Goal: Task Accomplishment & Management: Manage account settings

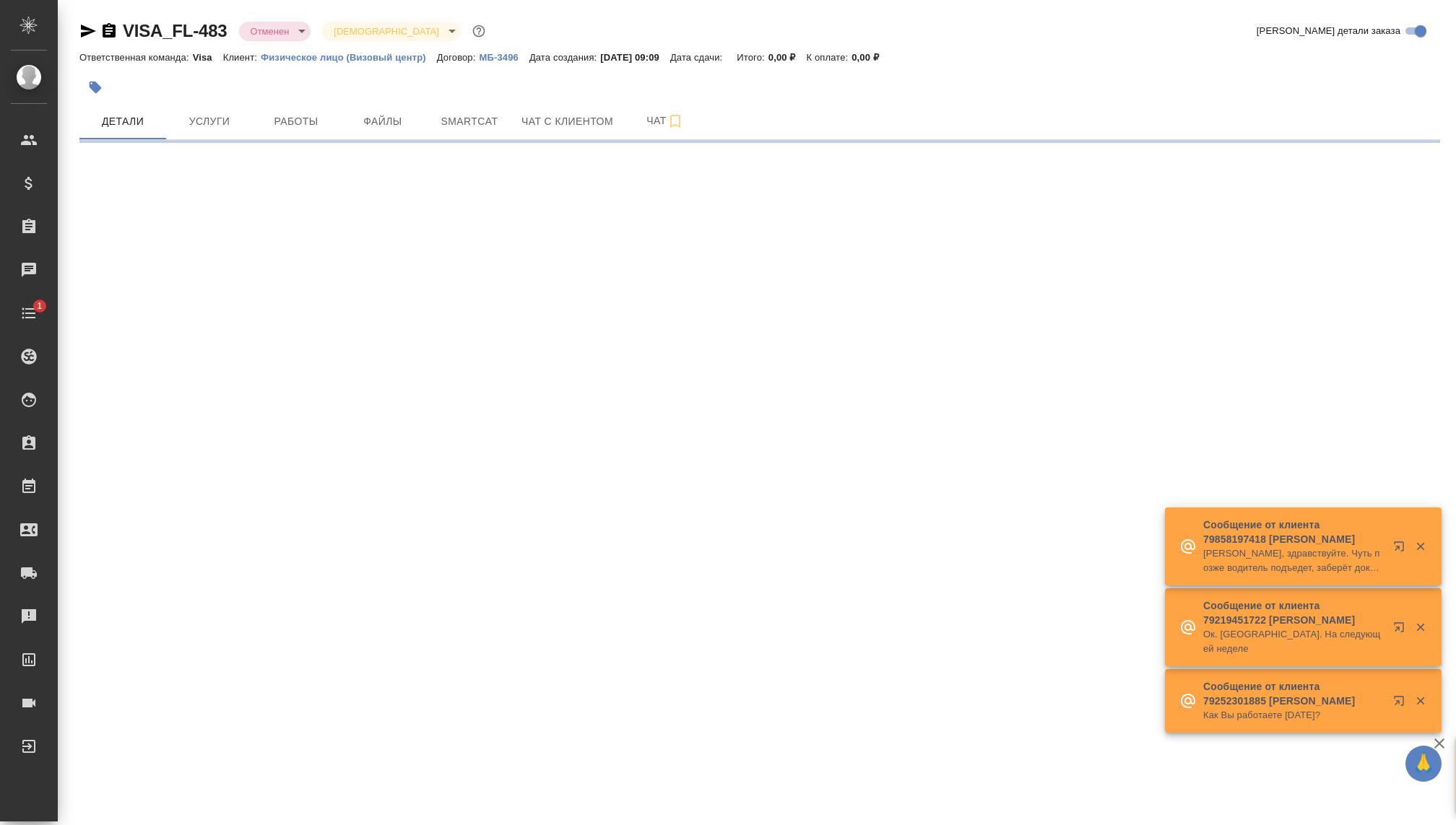
select select "RU"
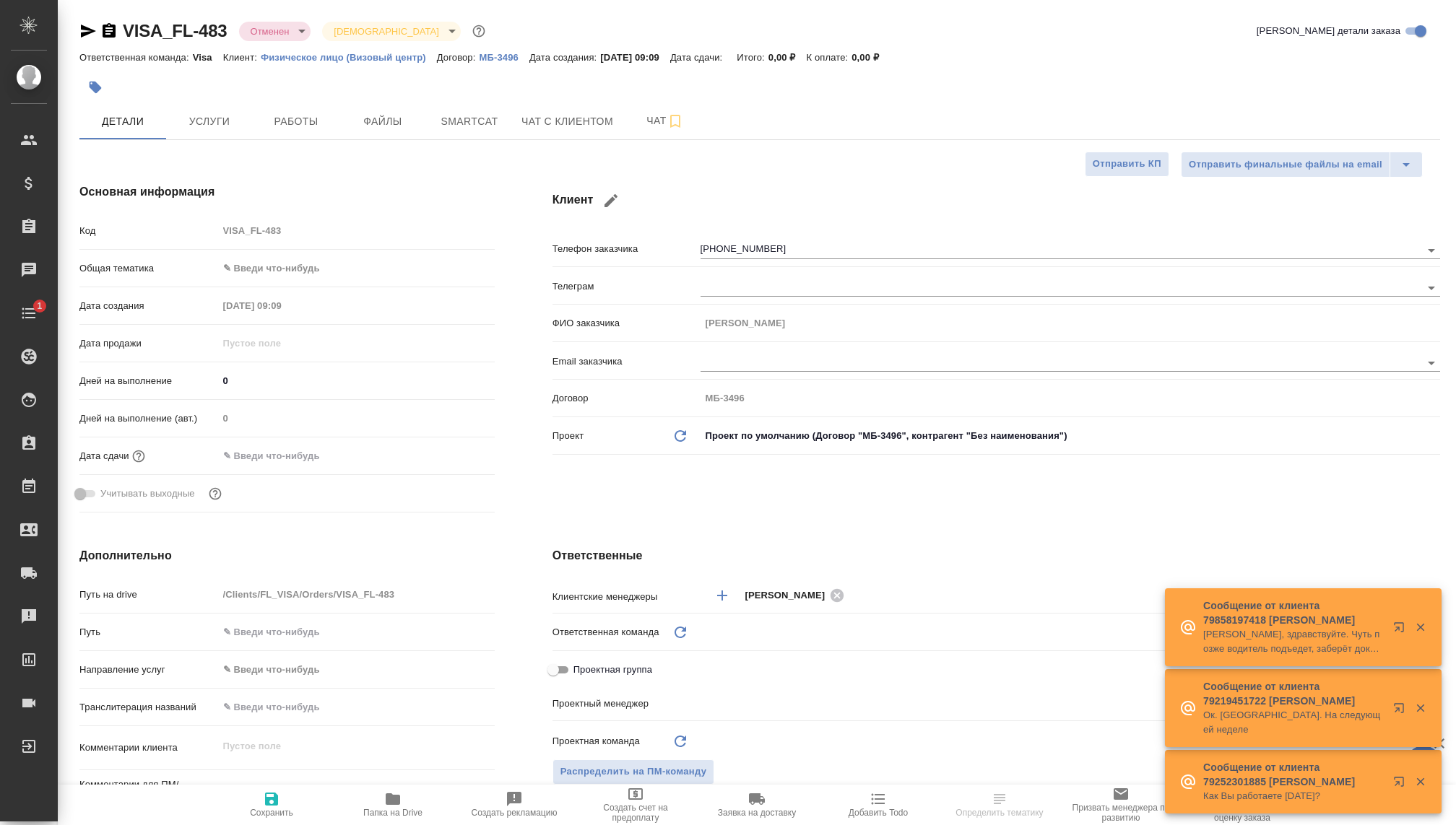
type input "Волкова Кристина"
type input "Гудина Александра"
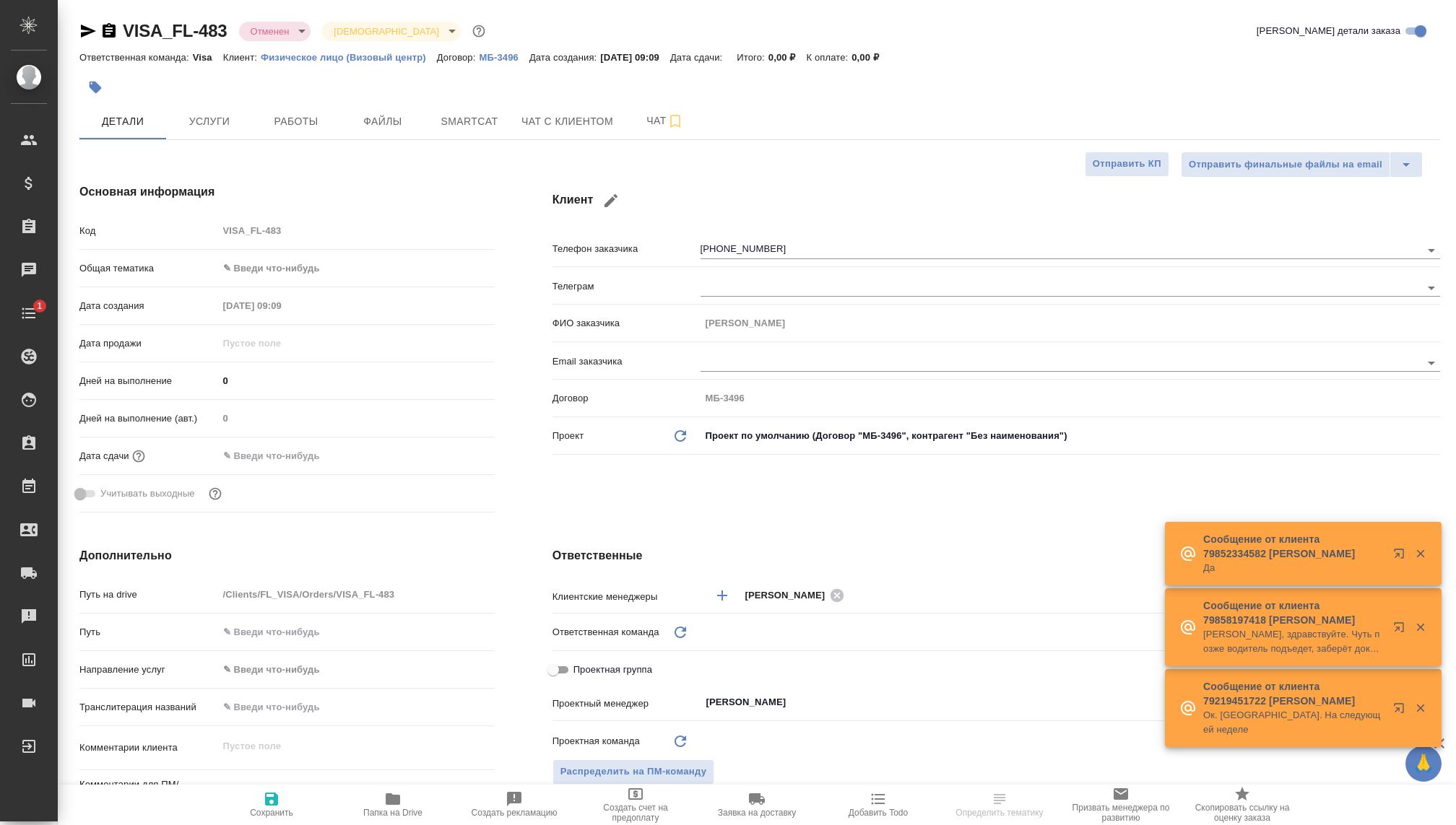
type input "Visa"
type textarea "x"
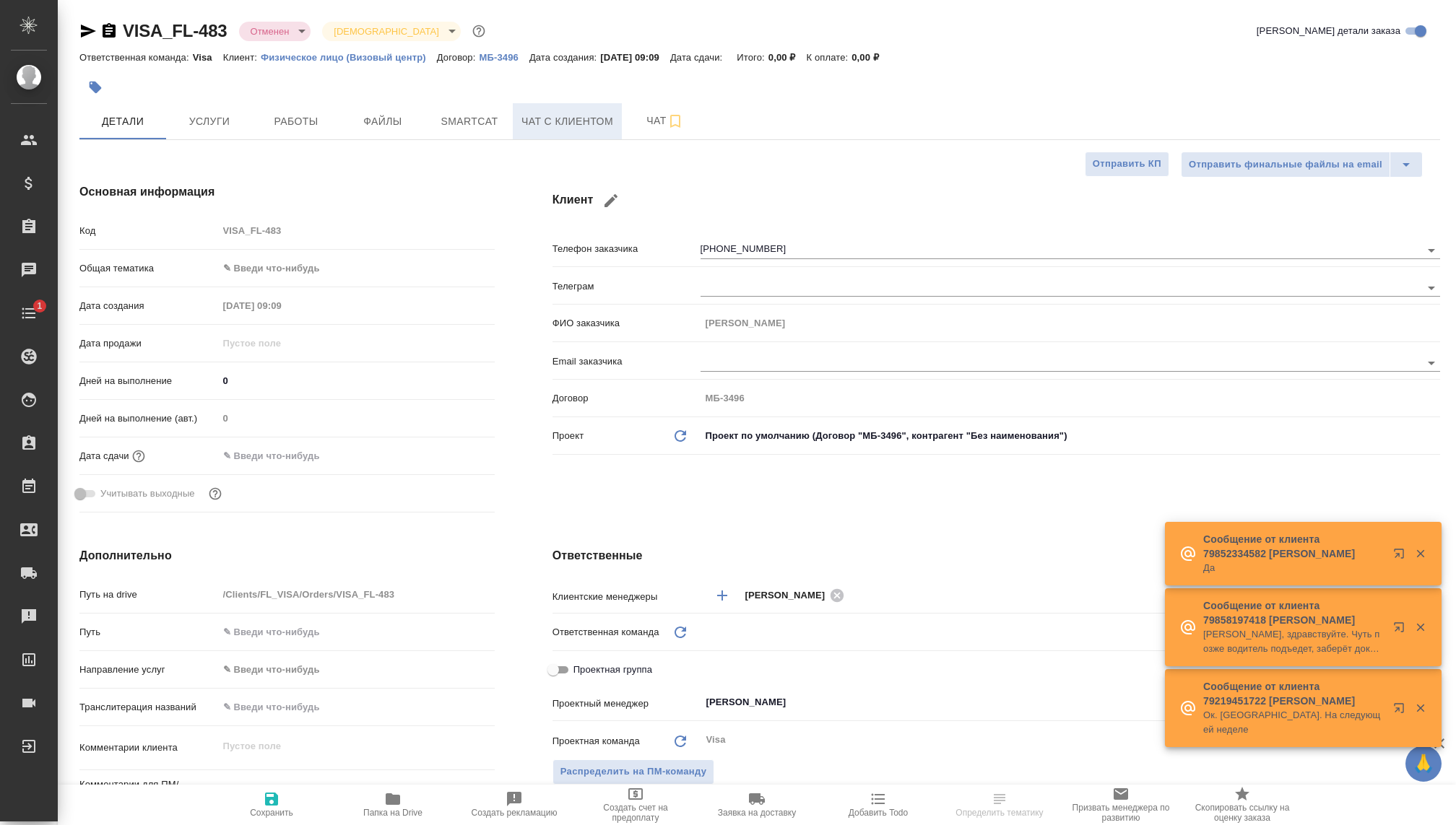
type textarea "x"
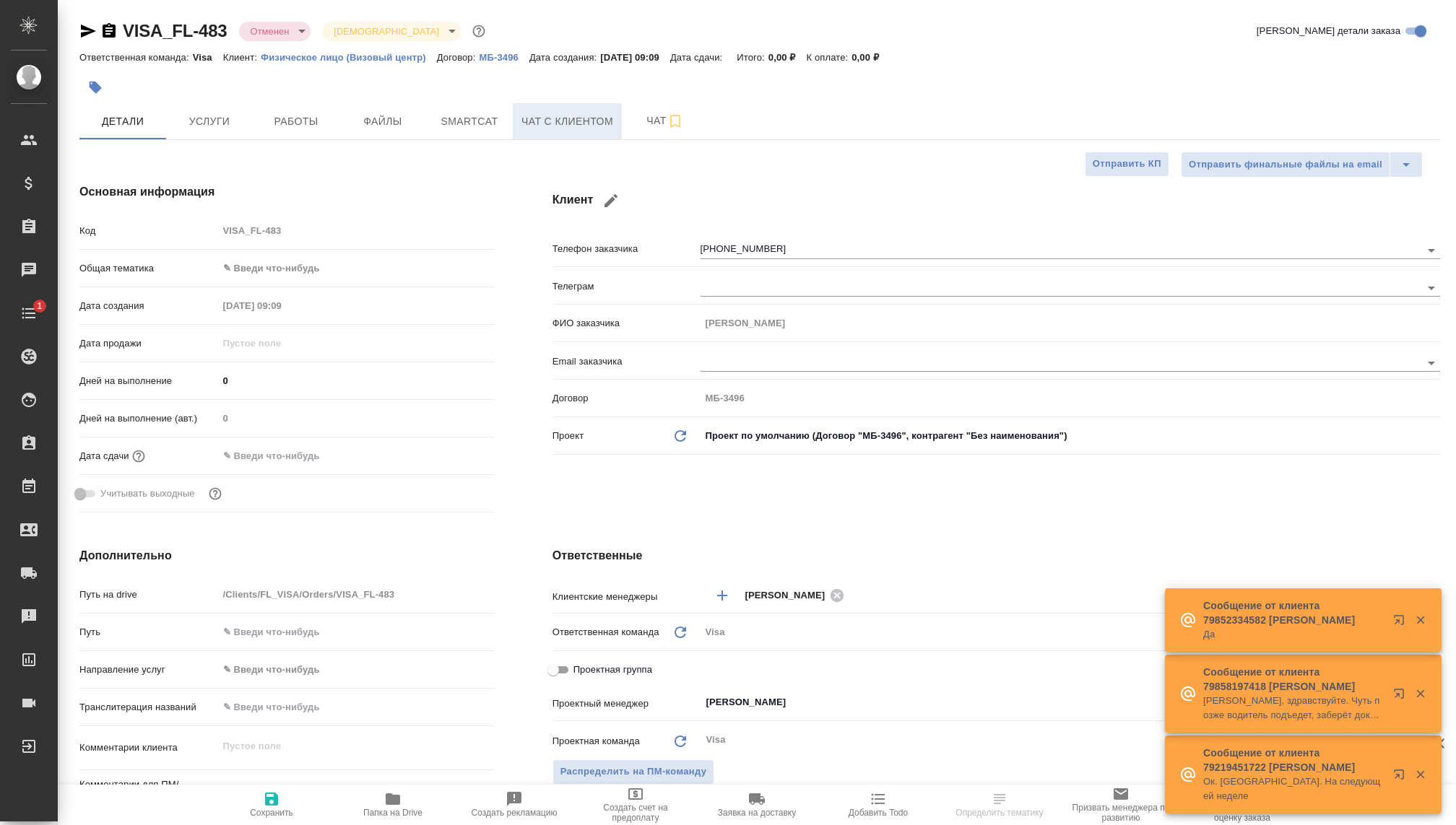
type textarea "x"
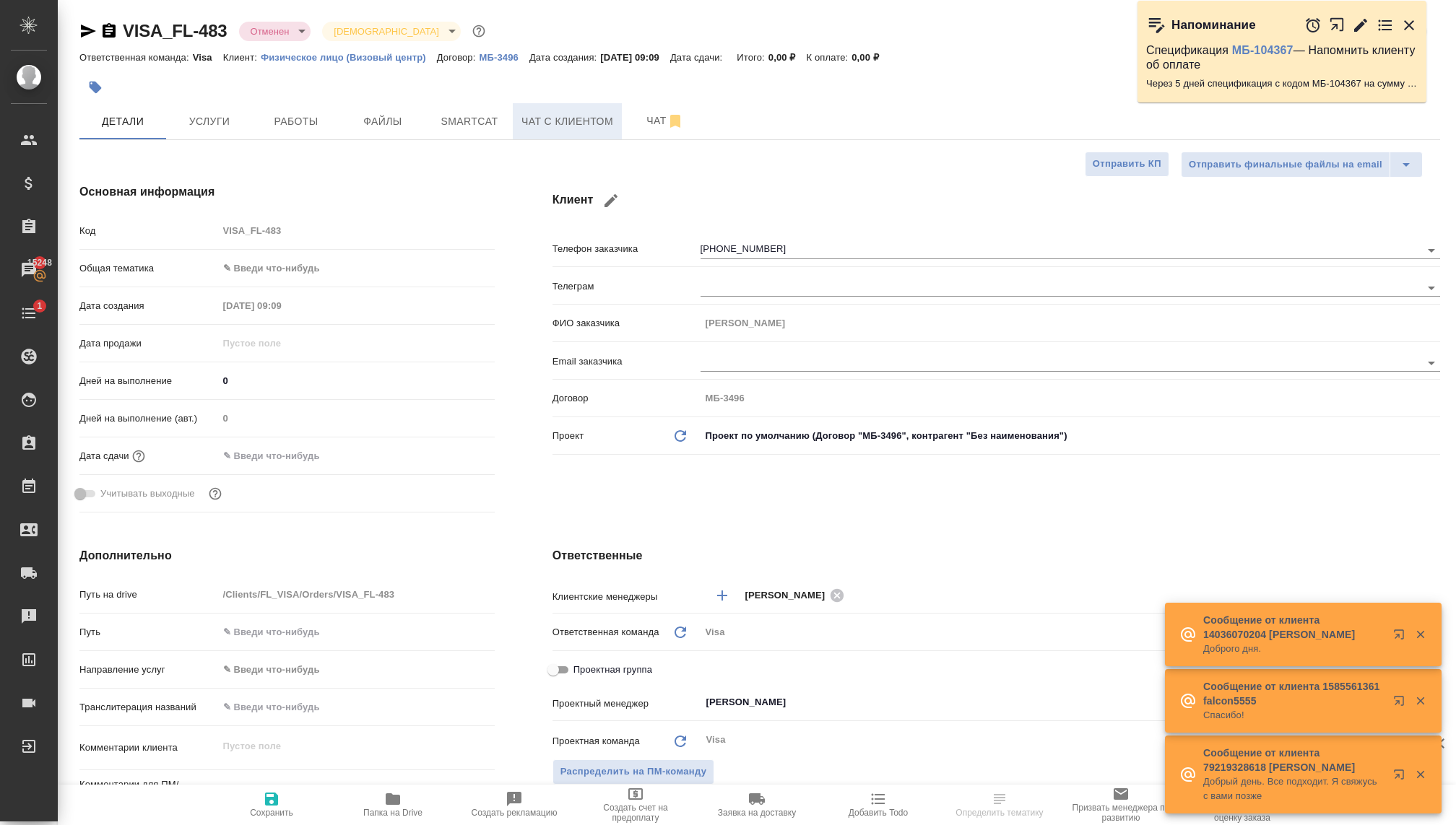
click at [565, 131] on button "Чат с клиентом" at bounding box center [567, 122] width 109 height 36
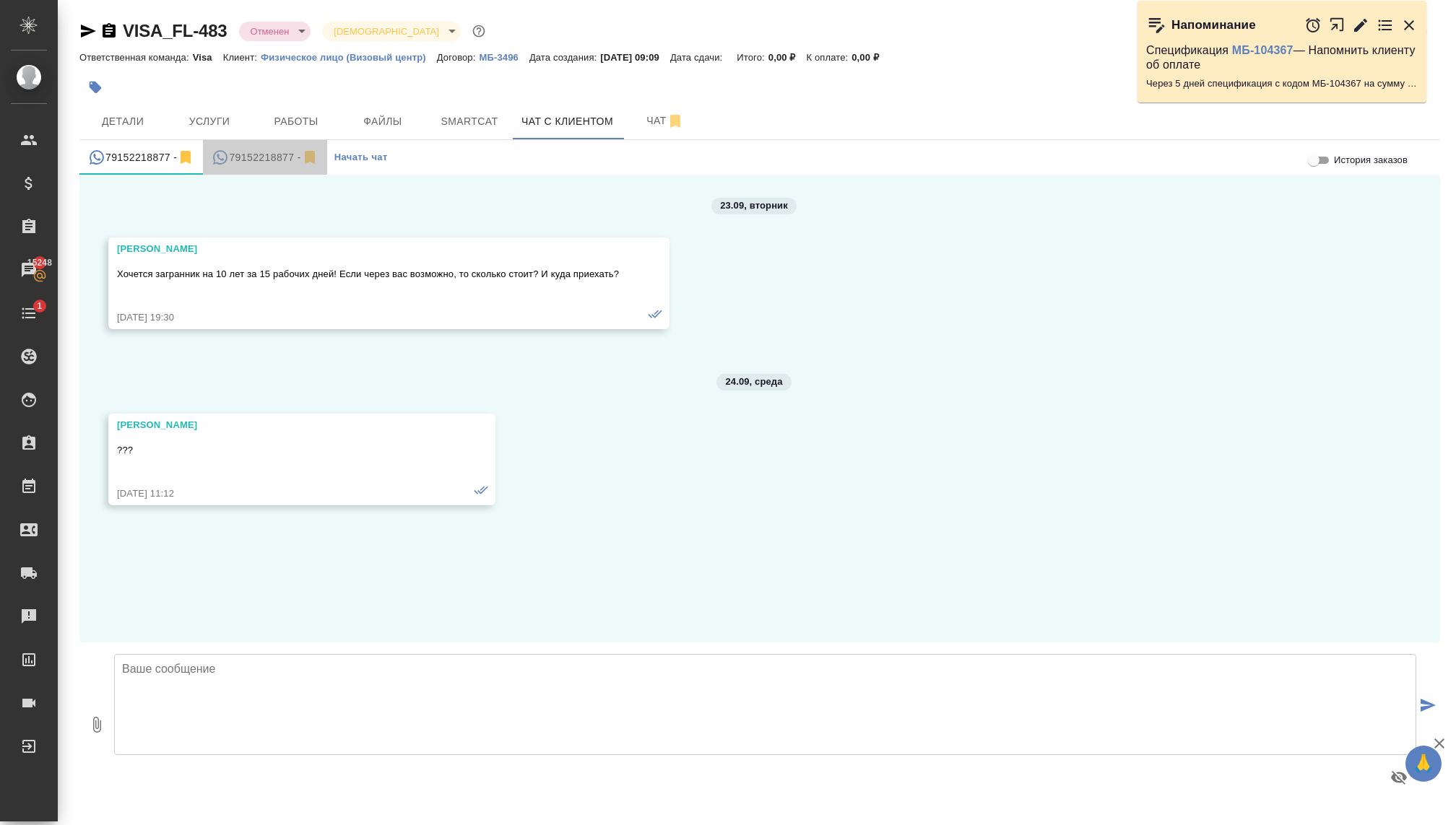
click at [252, 159] on div "79152218877 -" at bounding box center [265, 158] width 106 height 18
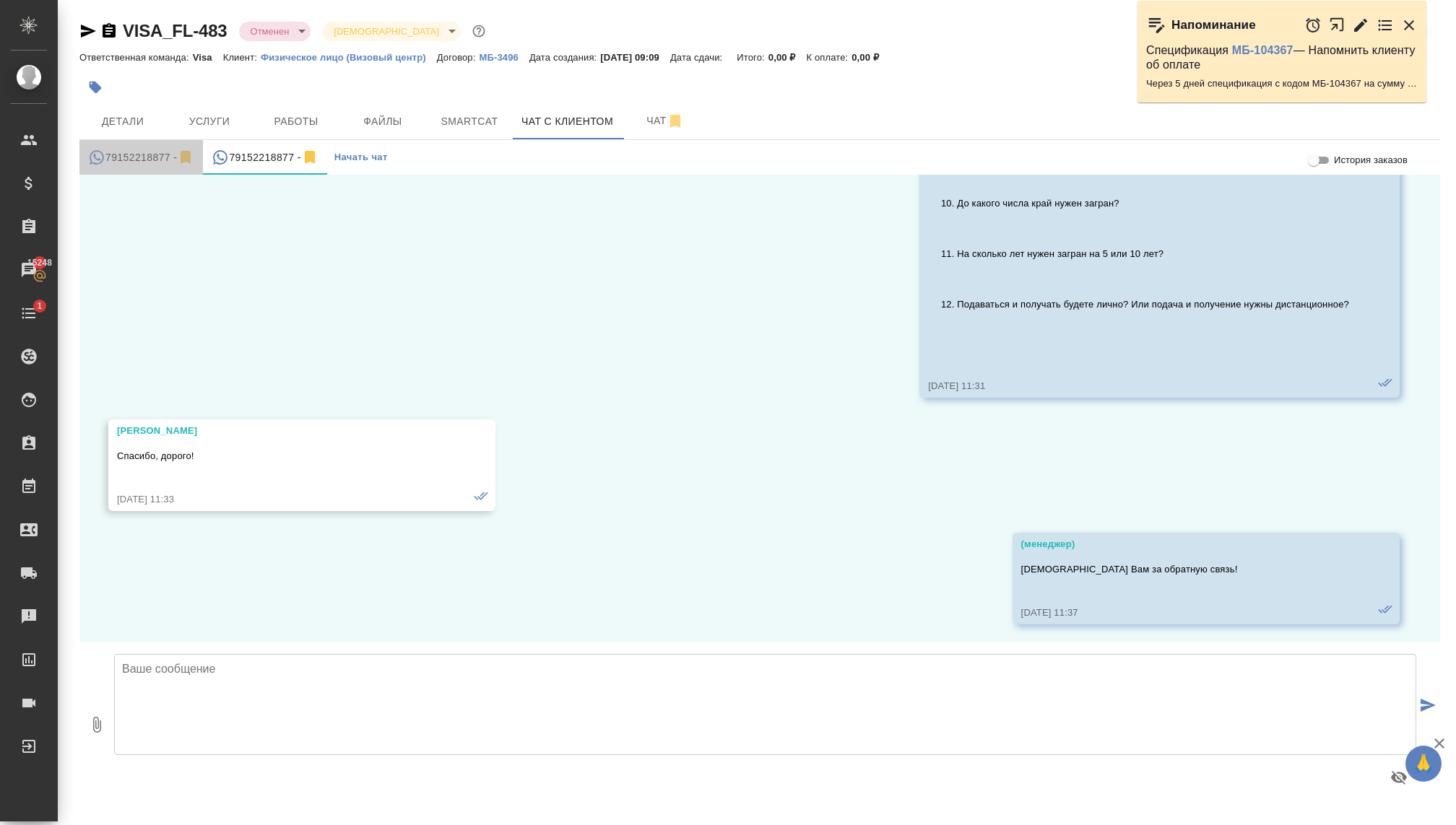
scroll to position [1440, 0]
click at [129, 155] on div "79152218877 -" at bounding box center [141, 158] width 106 height 18
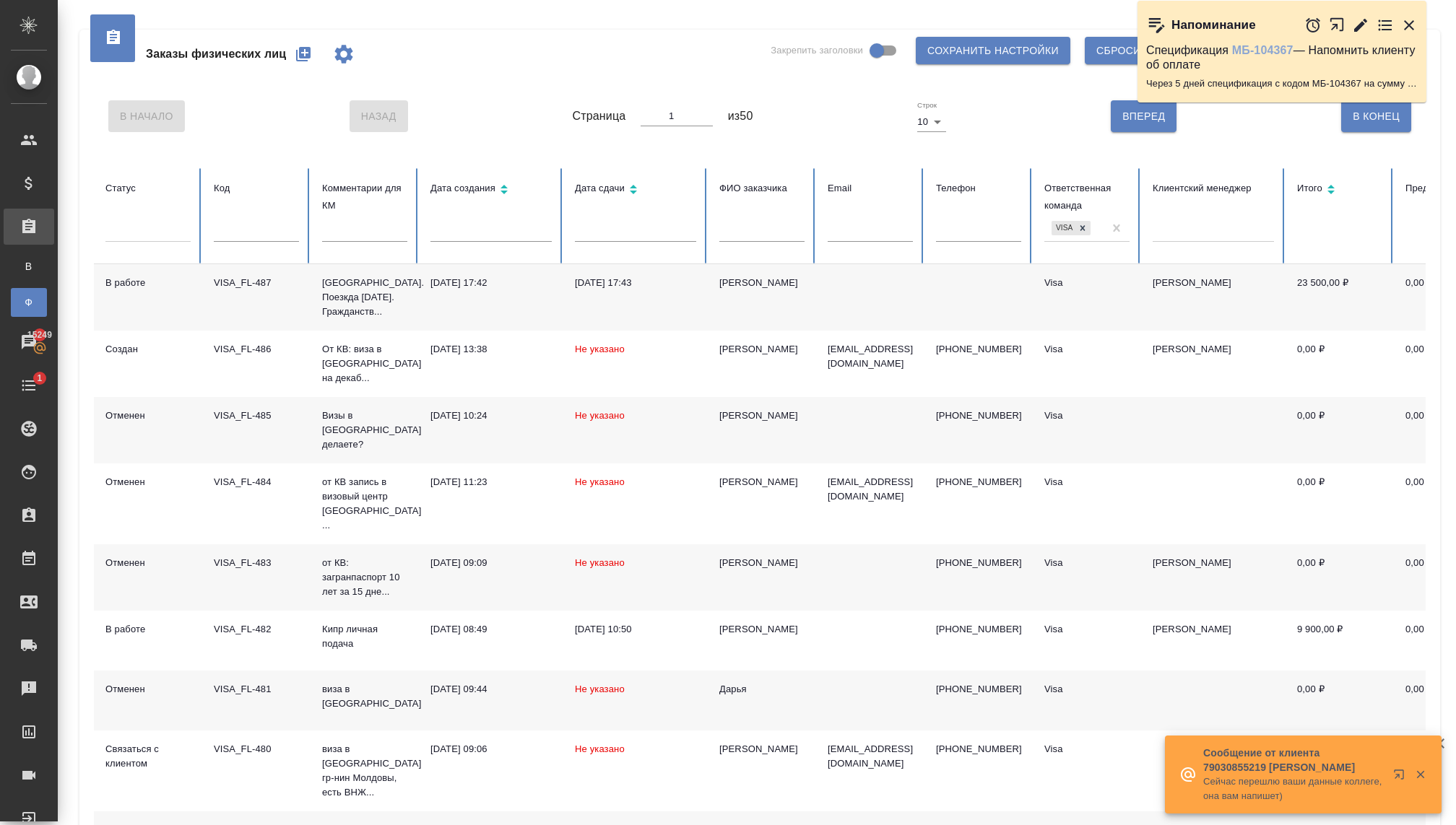
click at [1256, 50] on link "МБ-104367" at bounding box center [1262, 50] width 61 height 12
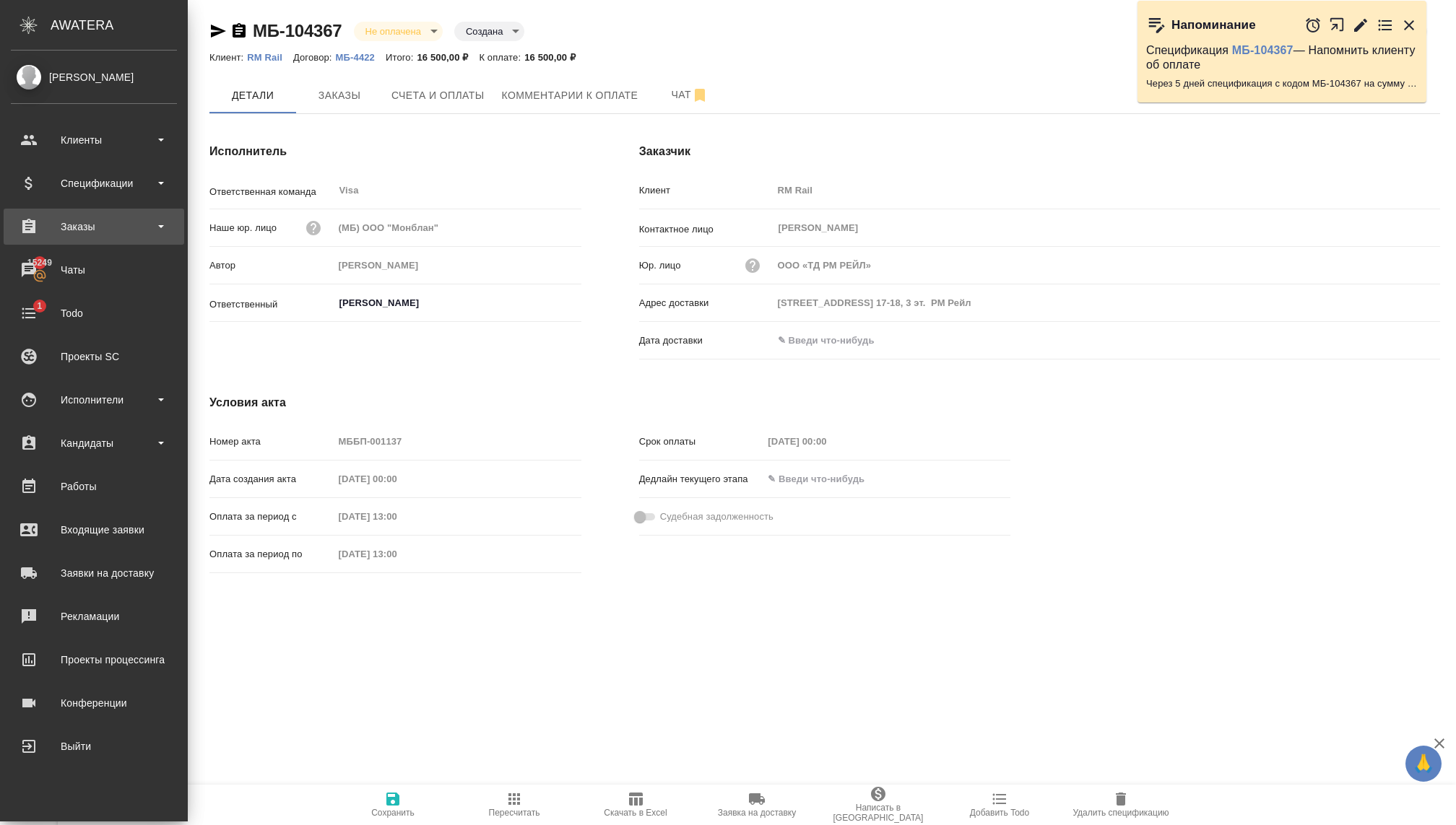
click at [84, 228] on div "Заказы" at bounding box center [94, 227] width 166 height 22
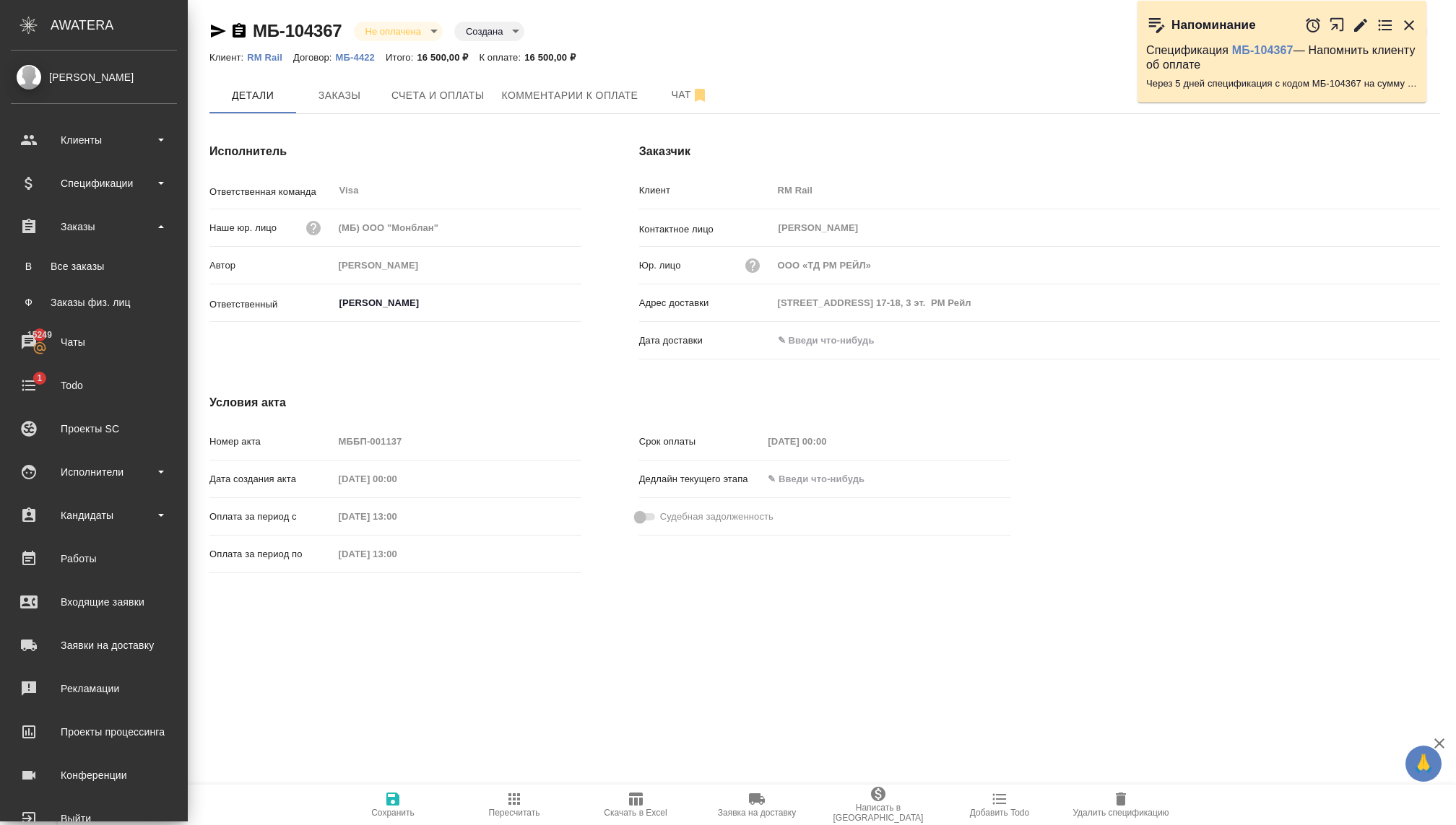
click at [84, 285] on ul "В Все заказы Ф Заказы физ. лиц" at bounding box center [94, 281] width 188 height 72
click at [86, 296] on div "Заказы физ. лиц" at bounding box center [94, 302] width 151 height 14
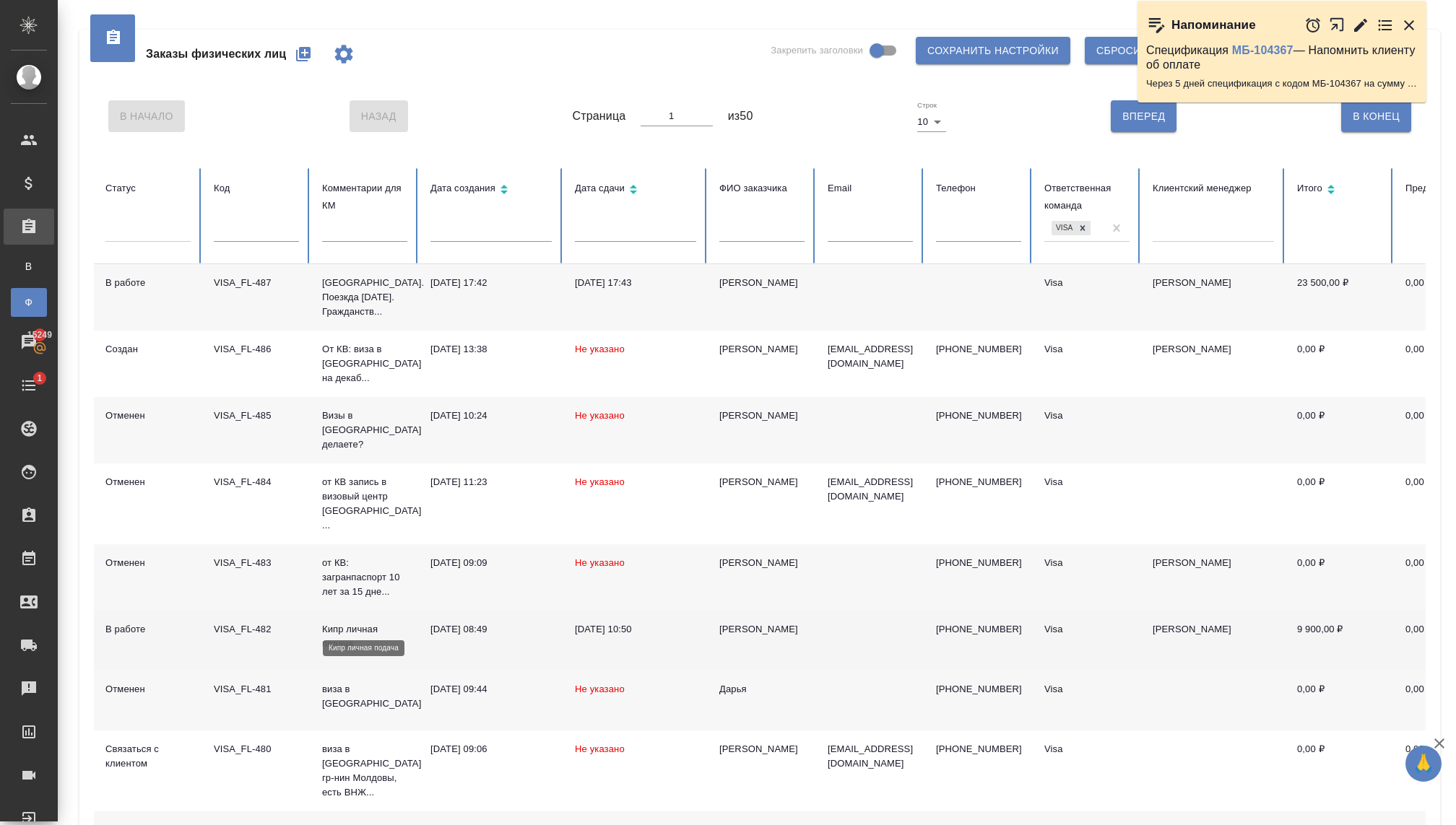
click at [339, 622] on p "Кипр личная подача" at bounding box center [364, 636] width 85 height 29
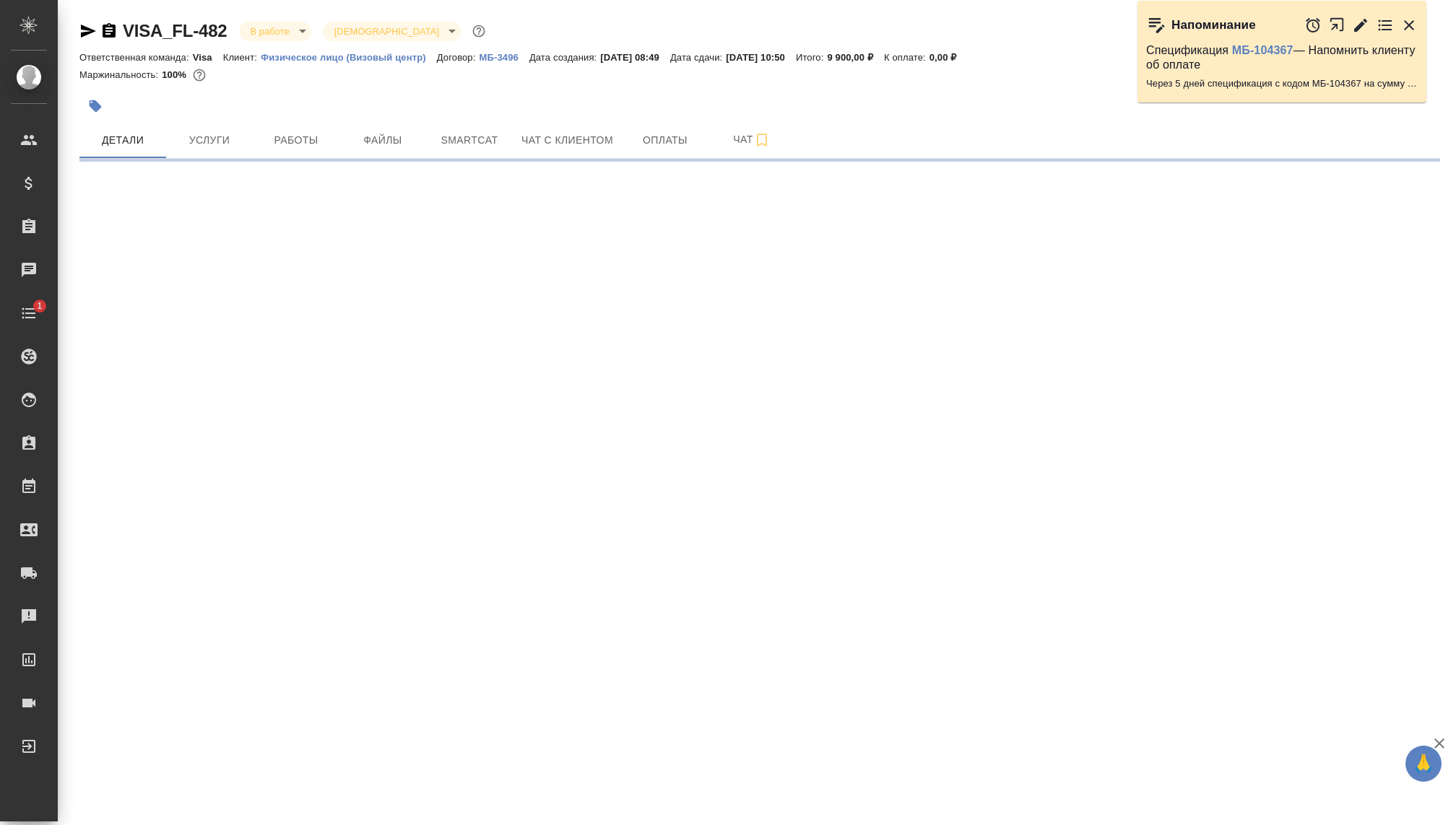
click at [265, 29] on body "🙏 .cls-1 fill:#fff; AWATERA Kovaleva Ekaterina Клиенты Спецификации Заказы Чаты…" at bounding box center [728, 412] width 1456 height 825
select select "RU"
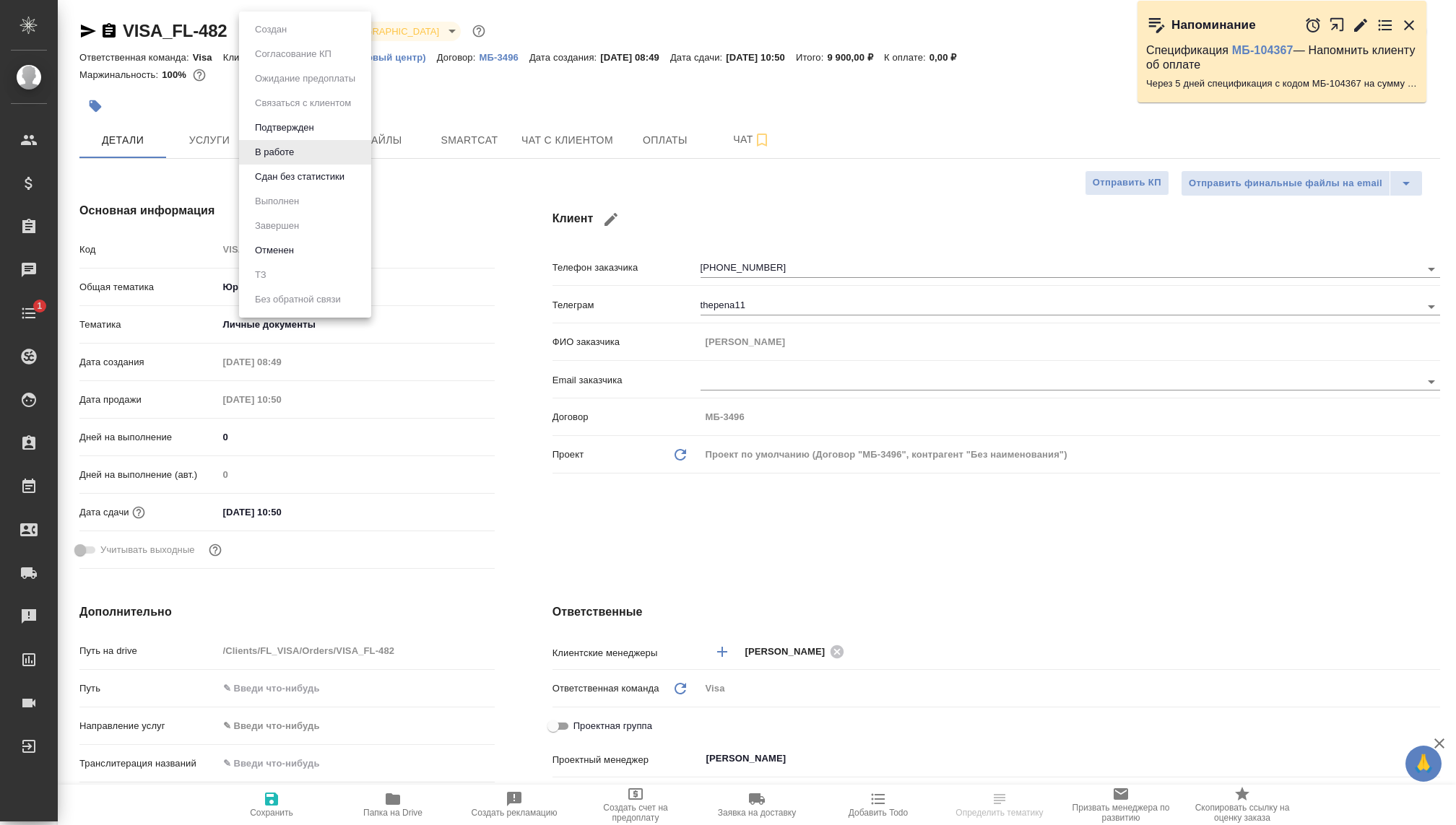
type textarea "x"
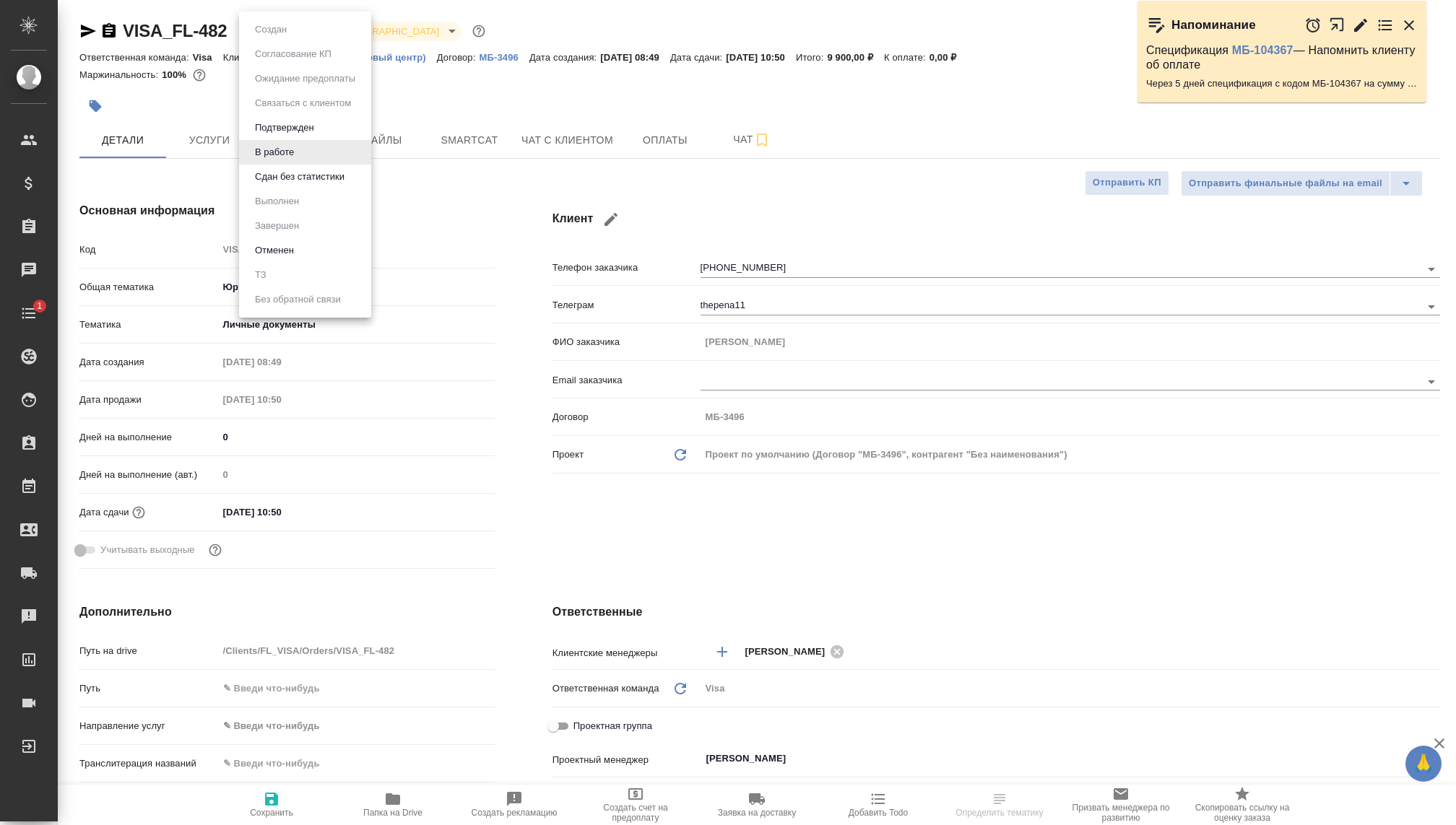
type textarea "x"
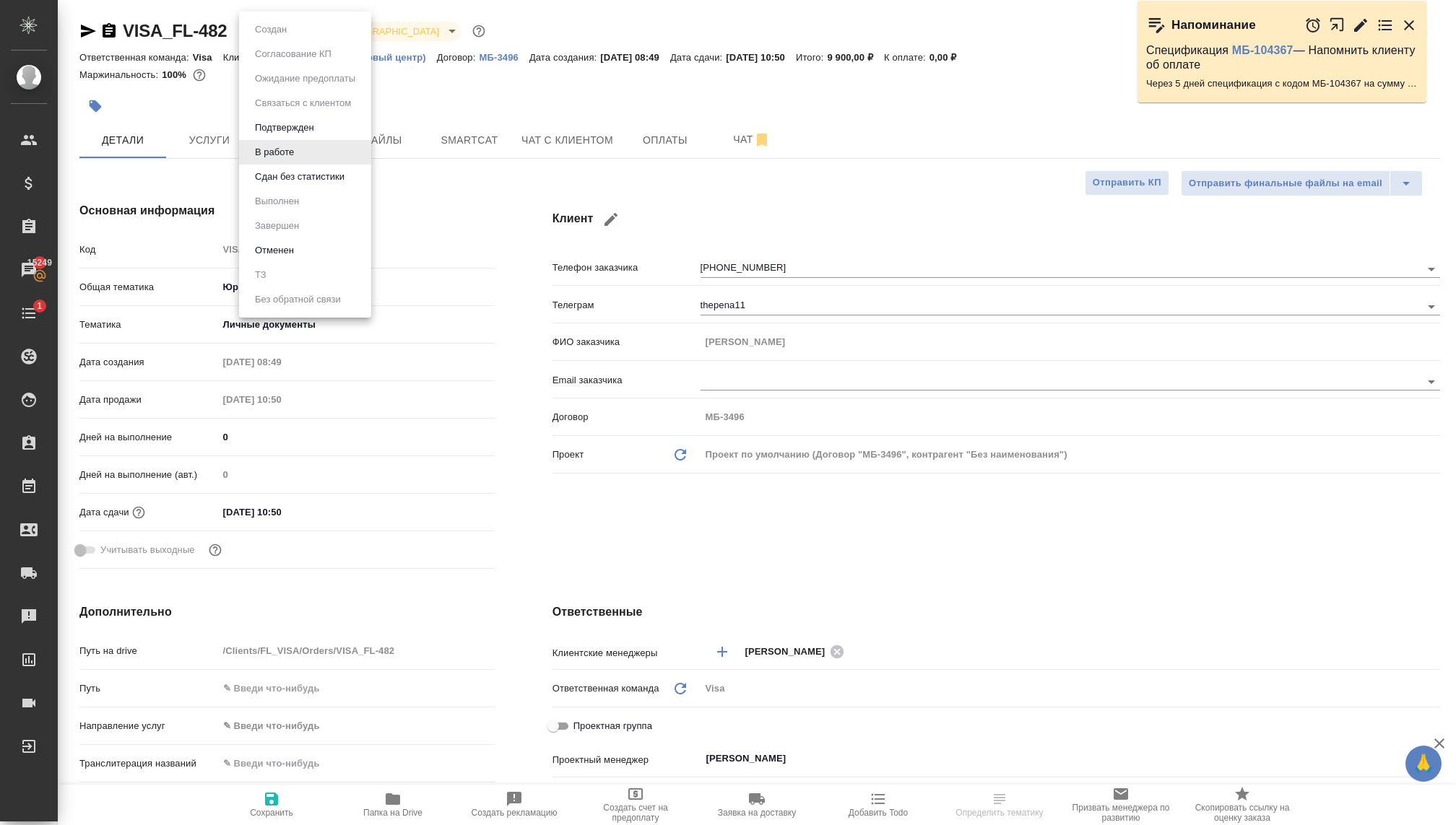
type textarea "x"
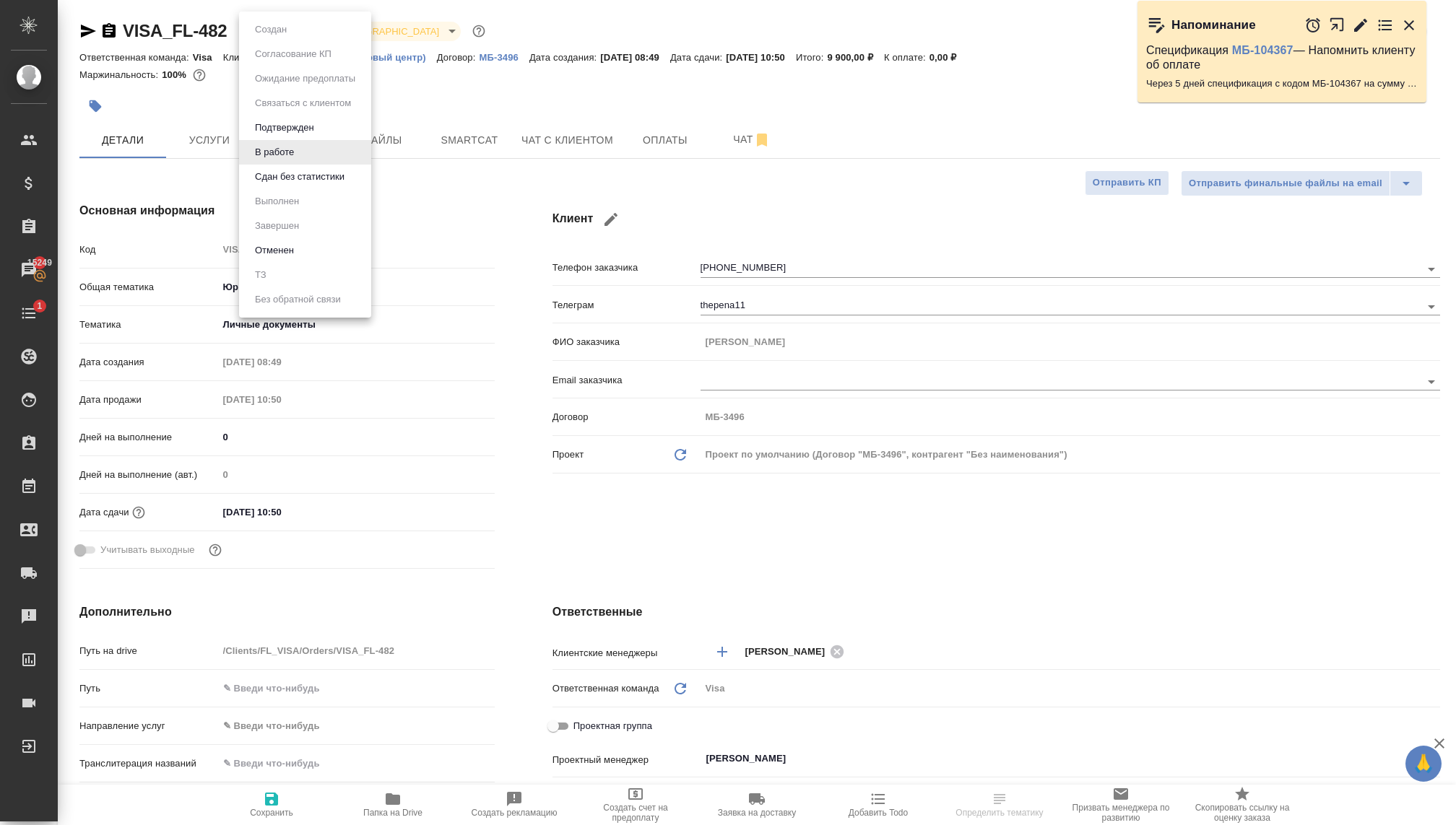
click at [87, 33] on div at bounding box center [728, 412] width 1456 height 825
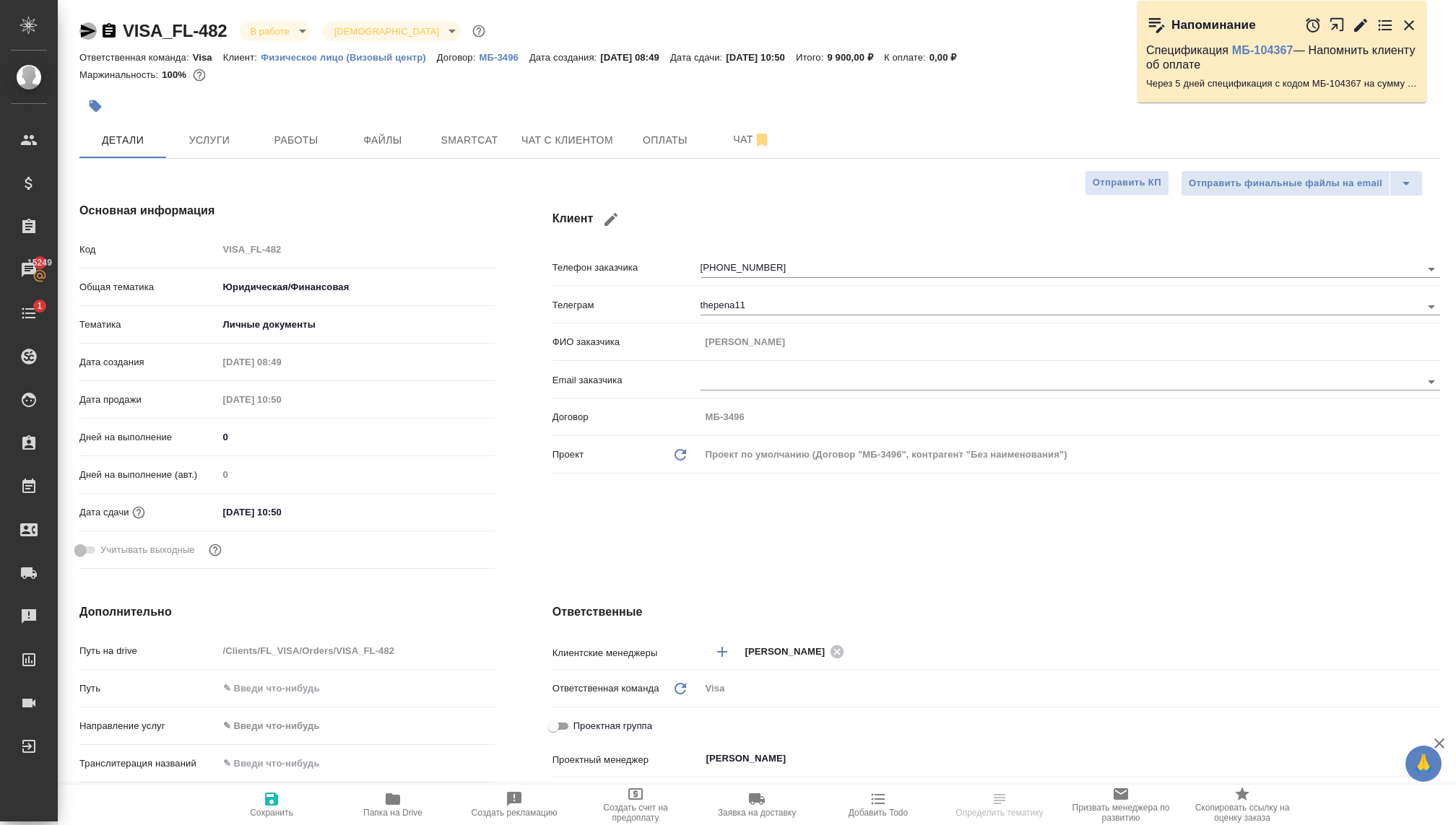
click at [87, 33] on icon "button" at bounding box center [89, 31] width 15 height 13
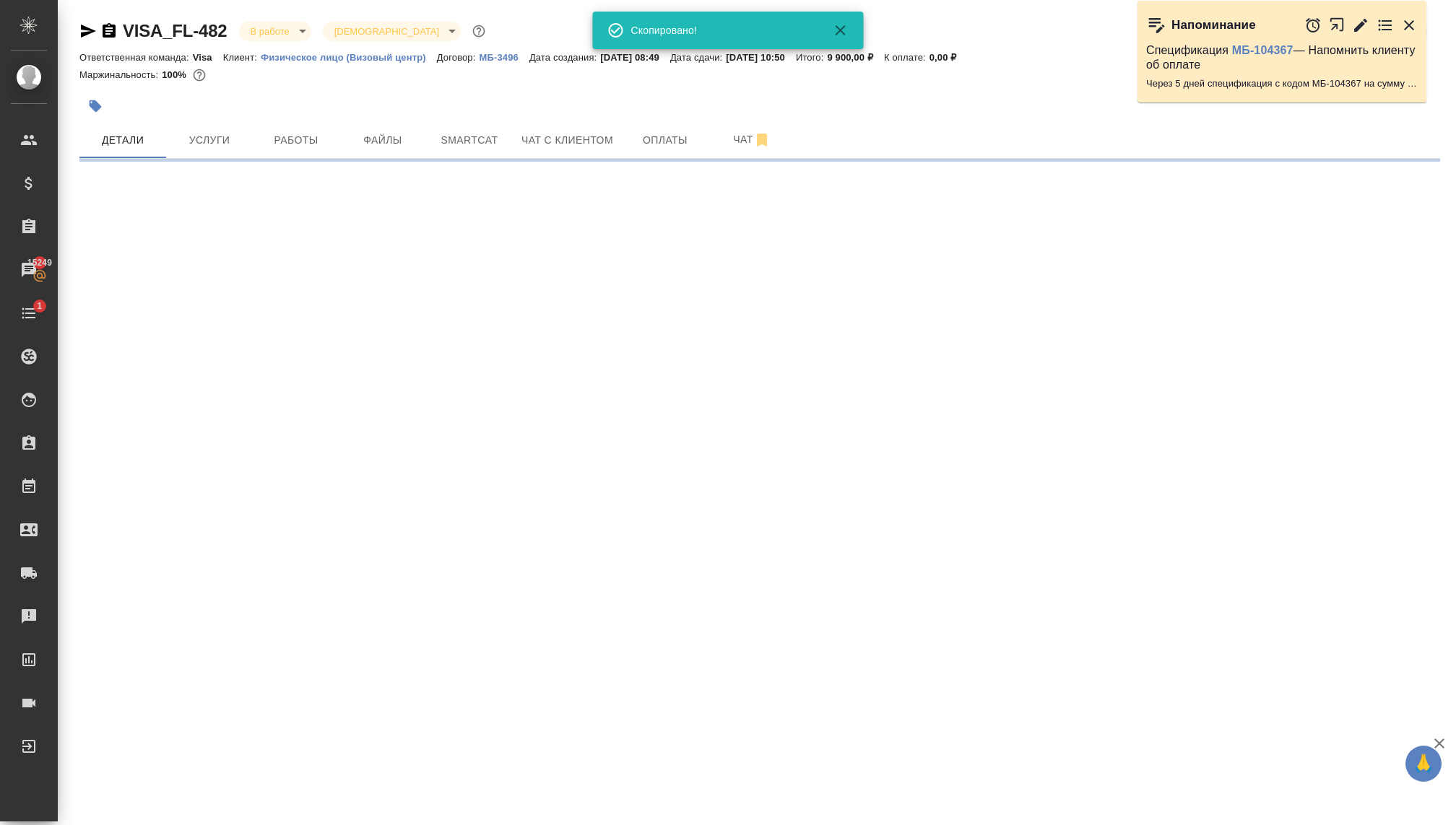
select select "RU"
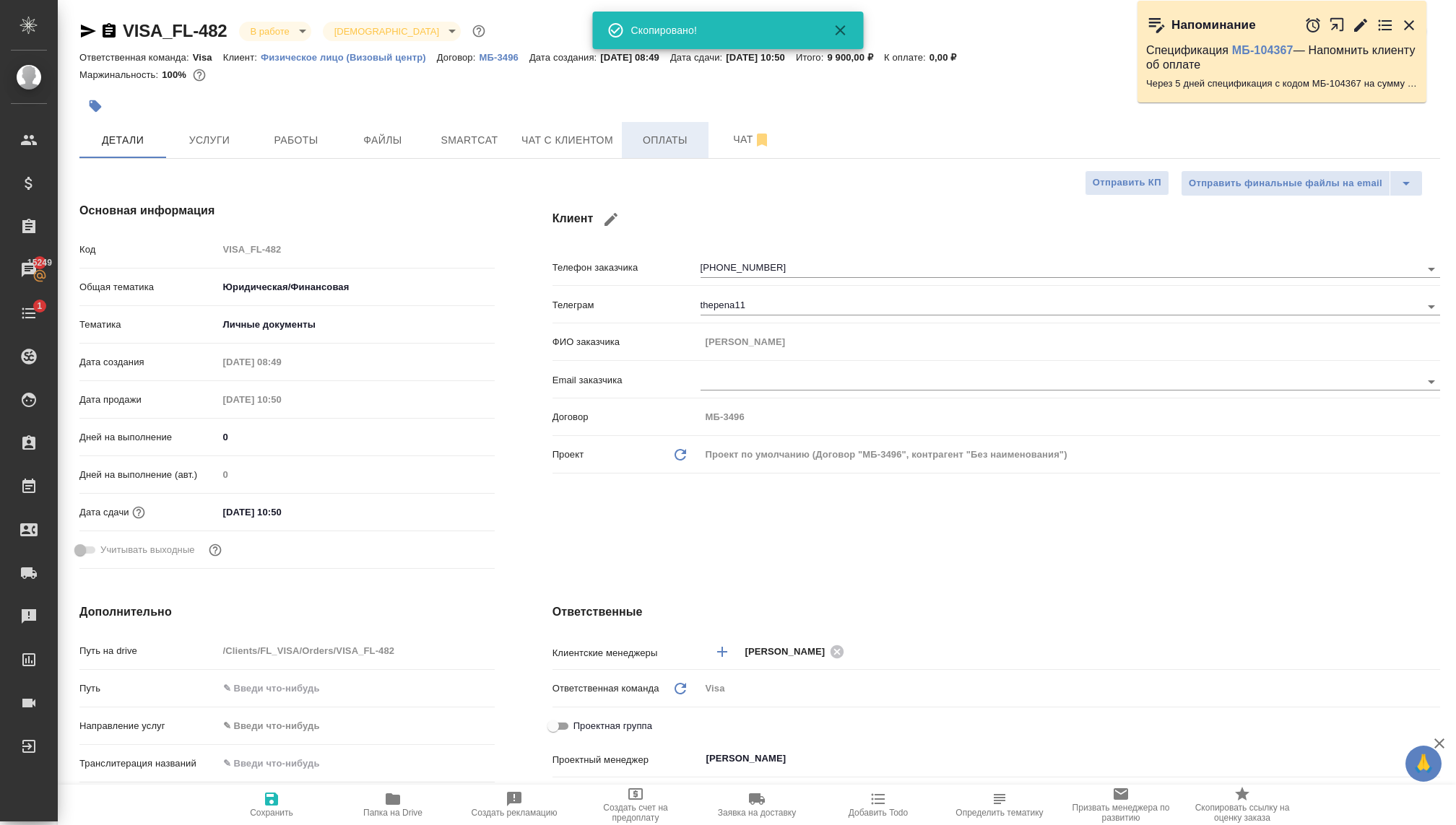
type textarea "x"
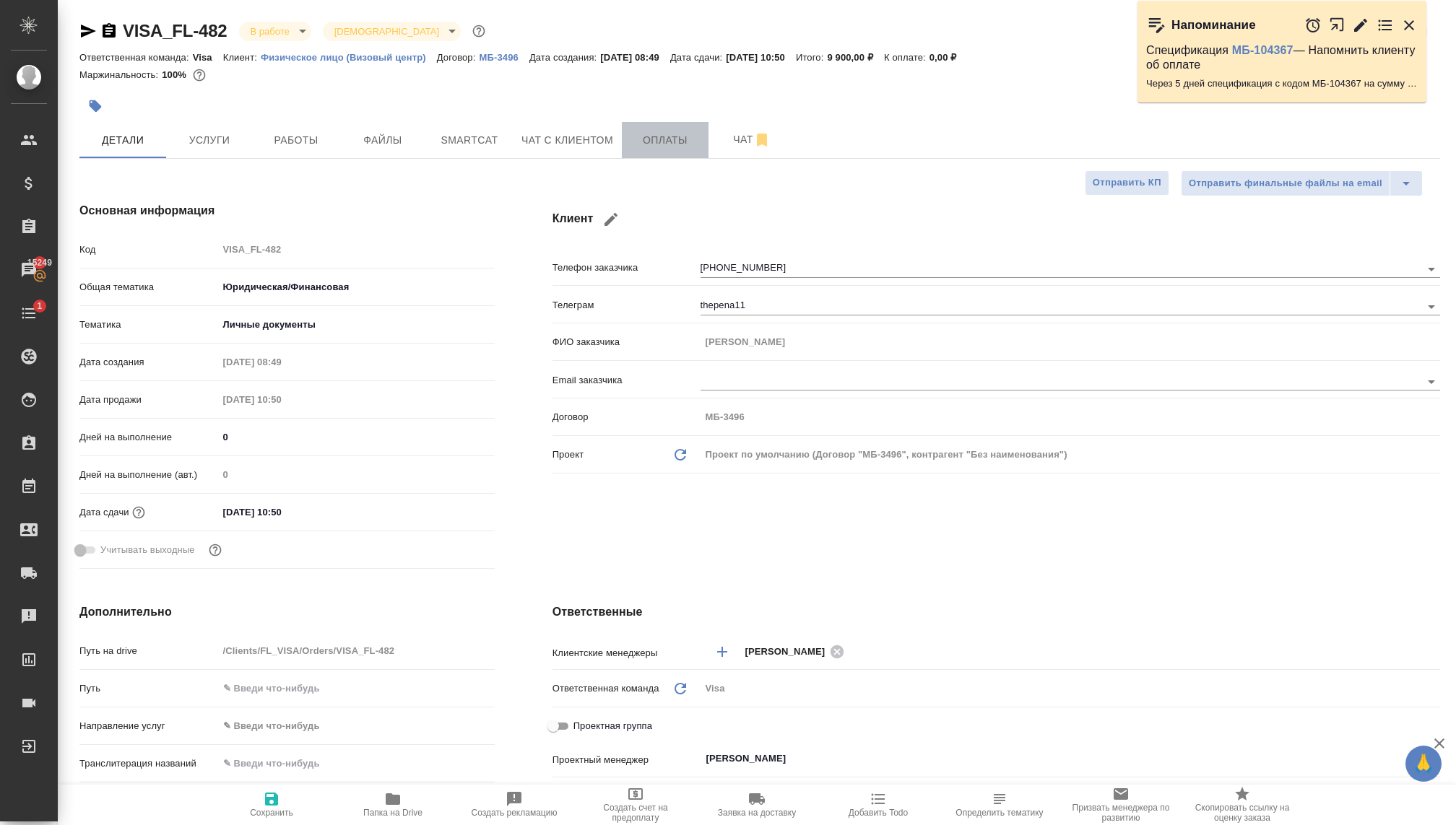
click at [670, 141] on span "Оплаты" at bounding box center [666, 141] width 70 height 18
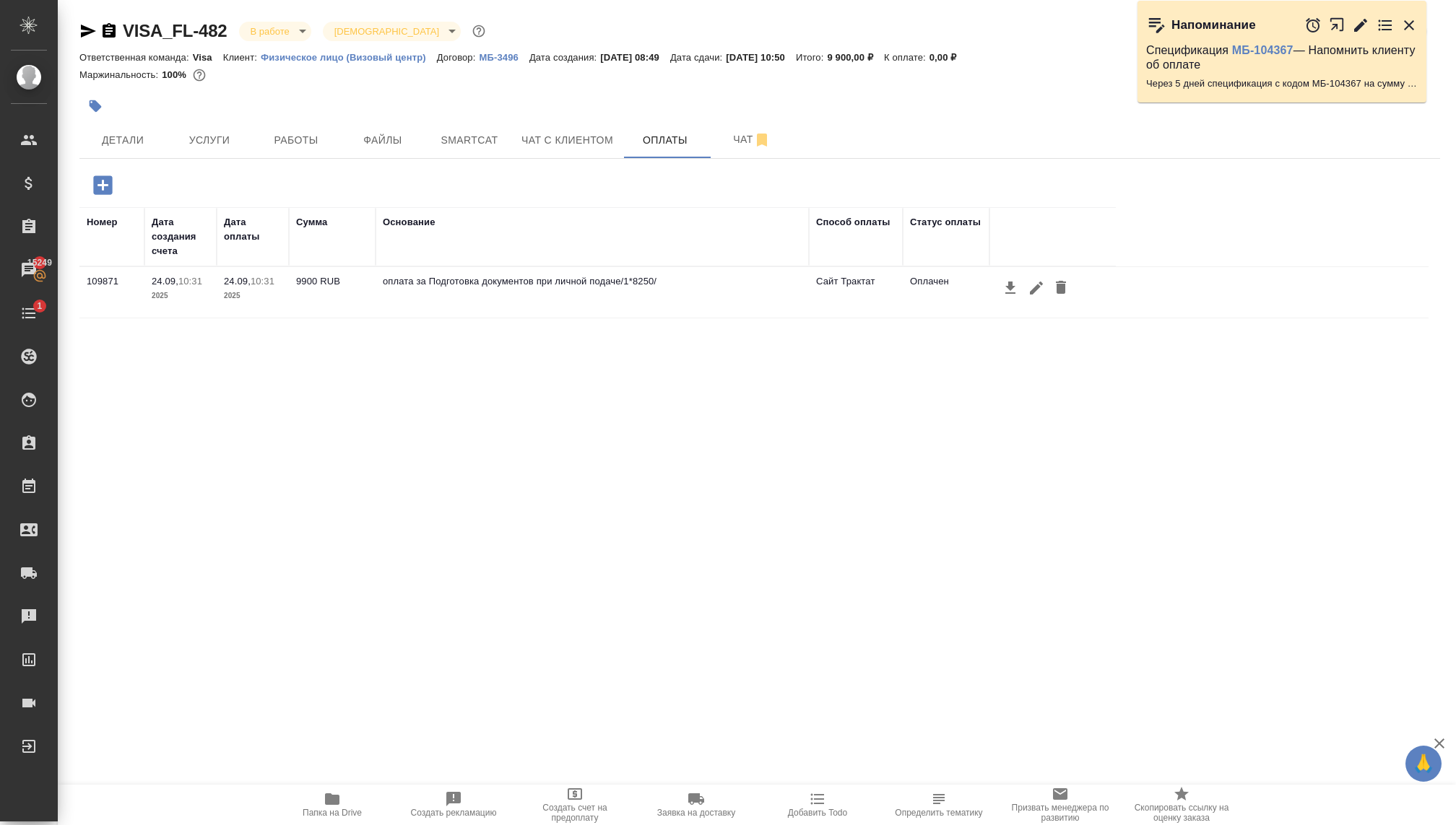
click at [1036, 287] on icon "button" at bounding box center [1036, 288] width 13 height 13
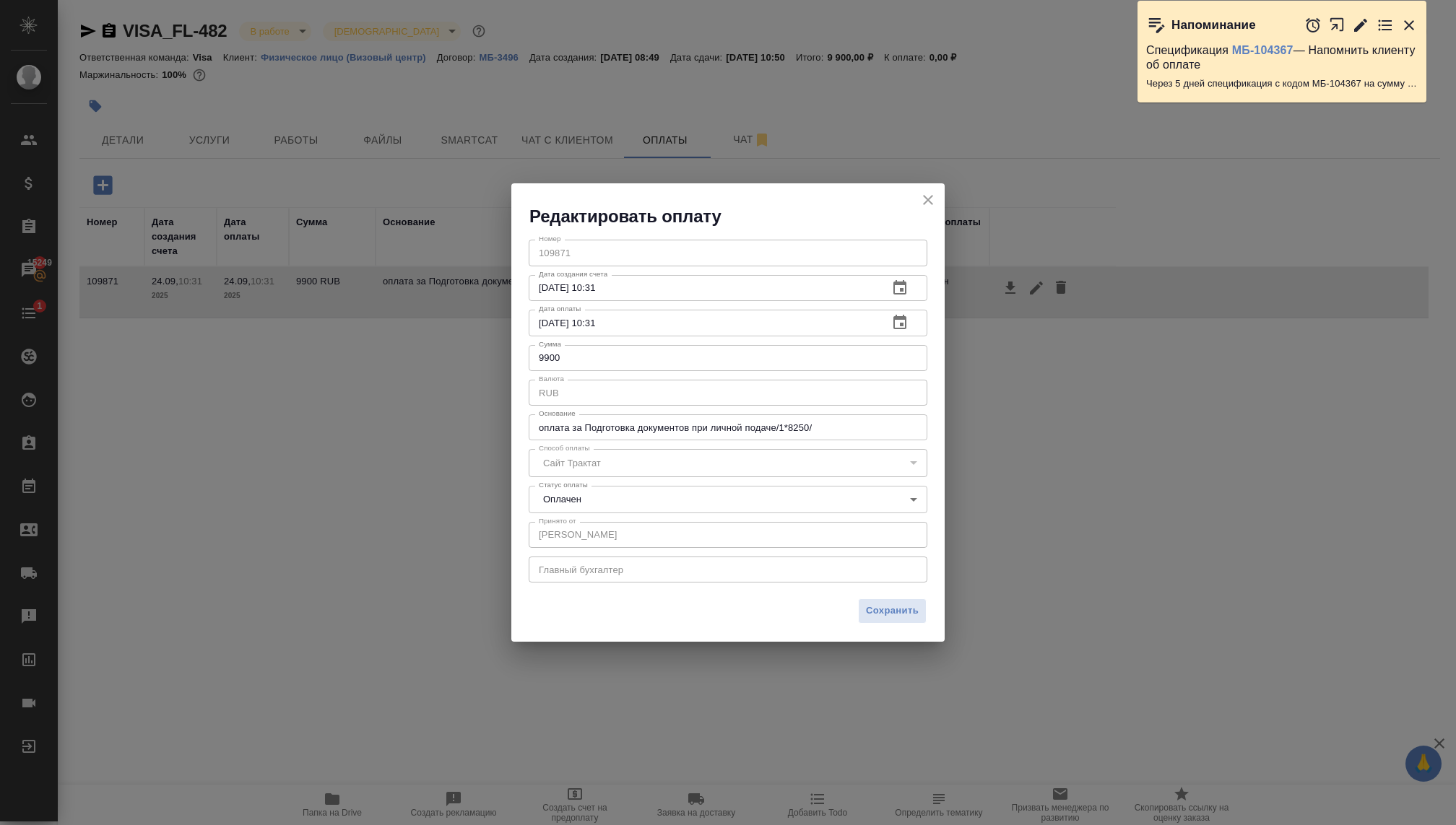
click at [704, 494] on body "🙏 .cls-1 fill:#fff; AWATERA Kovaleva Ekaterina Клиенты Спецификации Заказы 1524…" at bounding box center [728, 412] width 1456 height 825
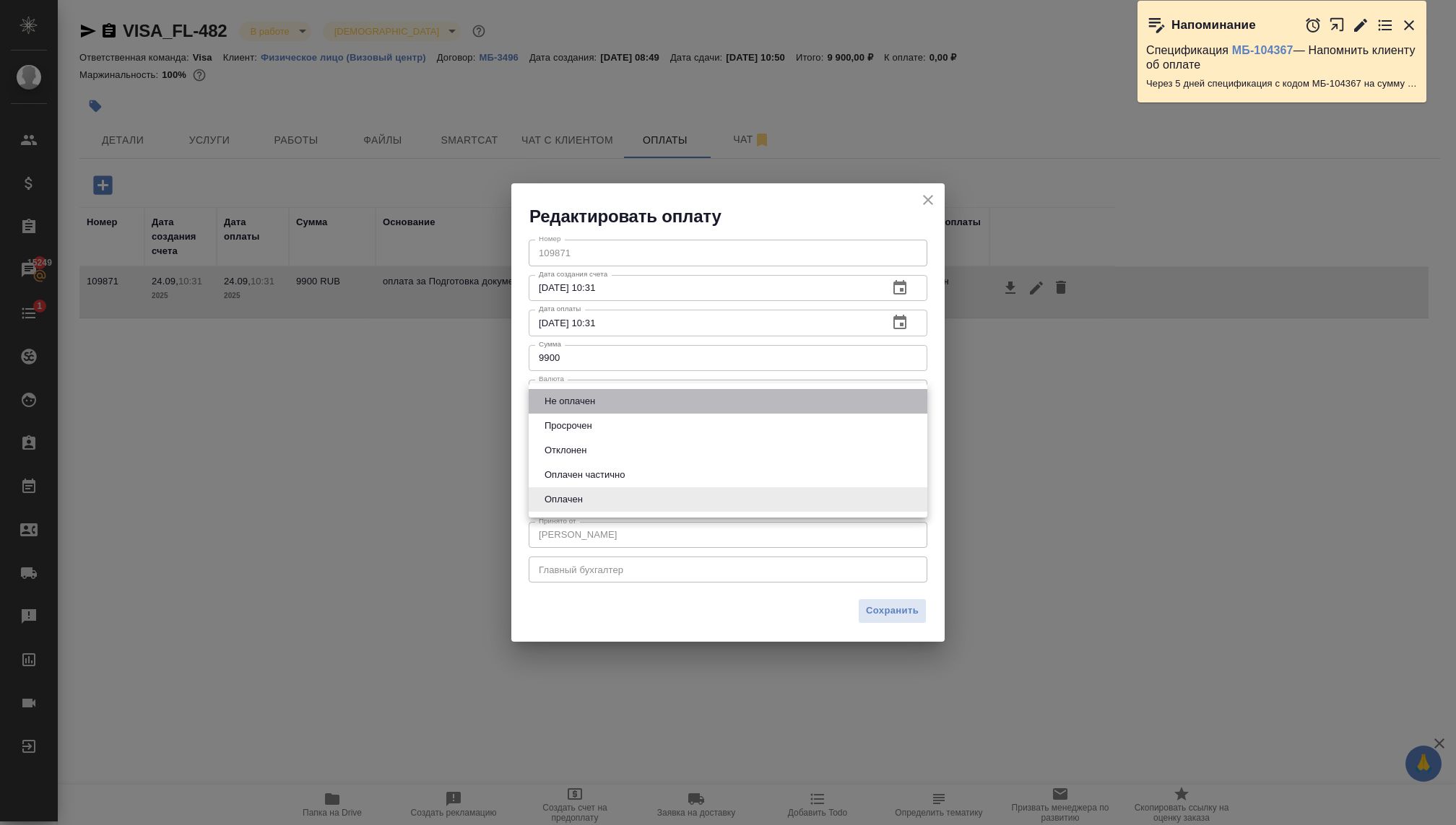
click at [582, 402] on button "Не оплачен" at bounding box center [570, 401] width 60 height 16
type input "notPayed"
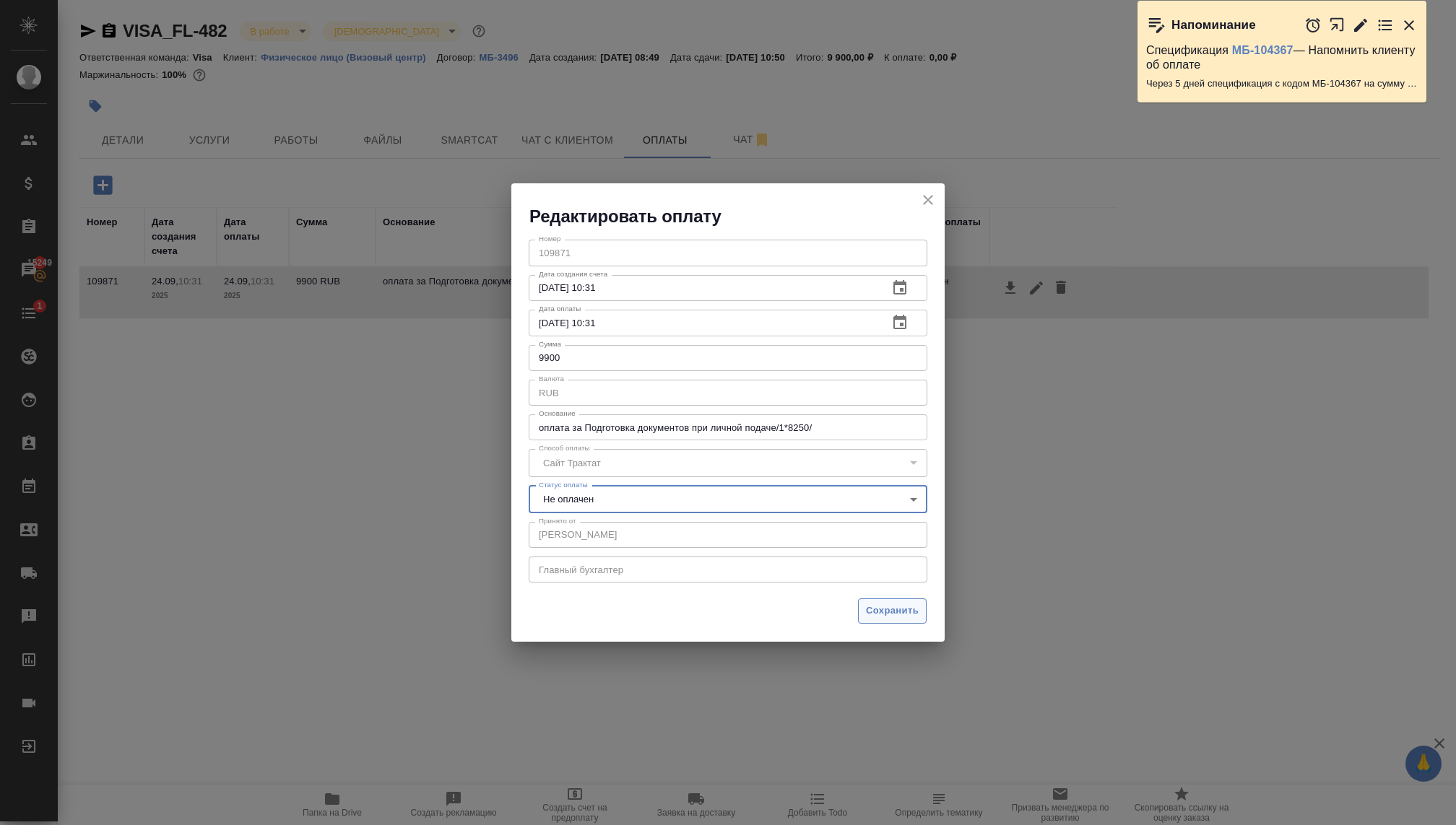
click at [881, 611] on span "Сохранить" at bounding box center [892, 611] width 53 height 17
